Goal: Find specific page/section: Find specific page/section

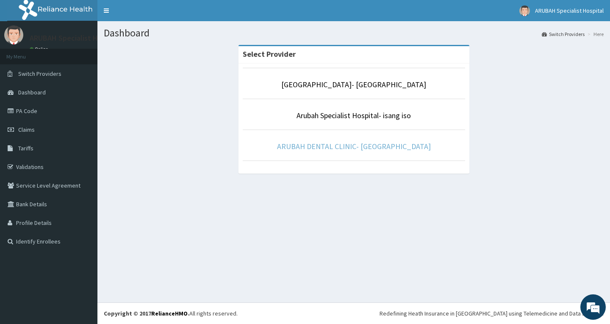
click at [337, 146] on link "ARUBAH DENTAL CLINIC- [GEOGRAPHIC_DATA]" at bounding box center [354, 147] width 154 height 10
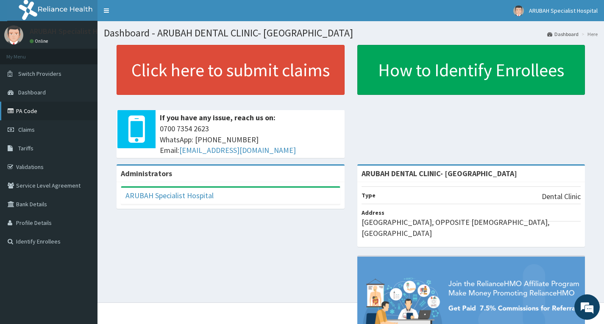
click at [26, 111] on link "PA Code" at bounding box center [48, 111] width 97 height 19
